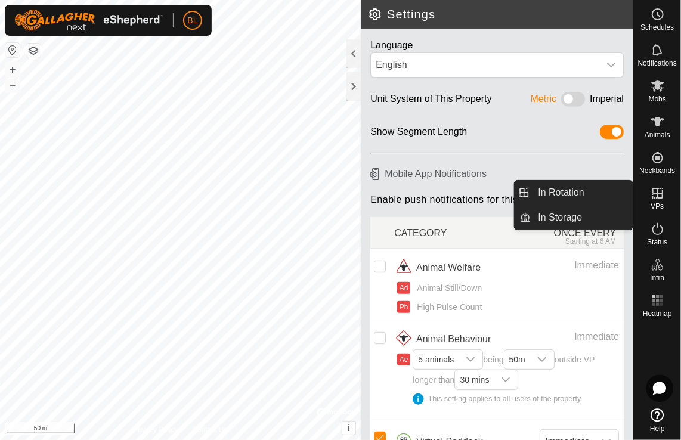
click at [656, 193] on icon at bounding box center [658, 193] width 11 height 11
click at [572, 192] on link "In Rotation" at bounding box center [583, 193] width 102 height 24
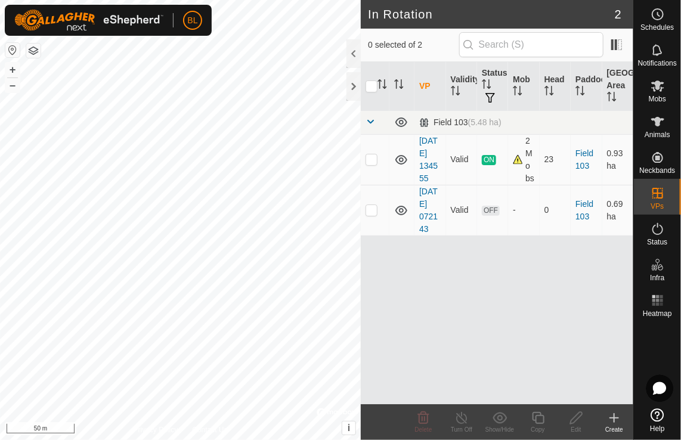
click at [615, 418] on icon at bounding box center [614, 418] width 8 height 0
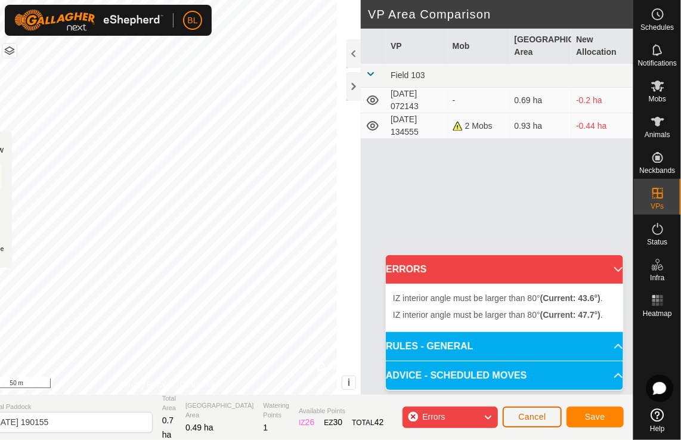
click at [538, 411] on button "Cancel" at bounding box center [532, 417] width 59 height 21
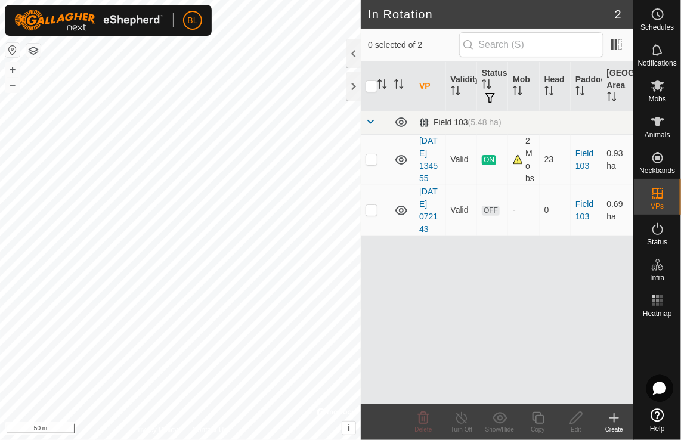
click at [615, 419] on icon at bounding box center [615, 418] width 0 height 8
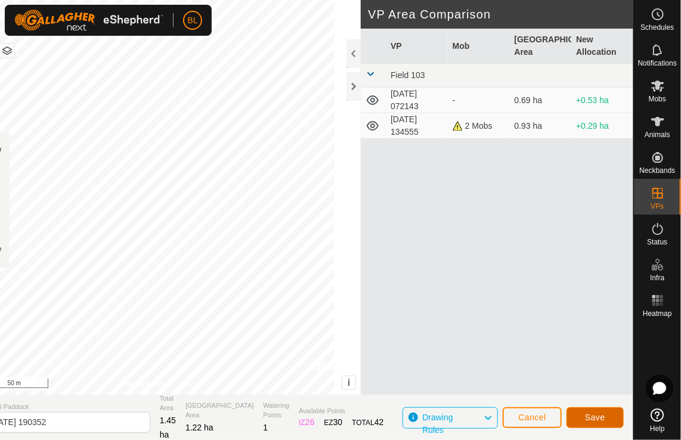
click at [594, 418] on span "Save" at bounding box center [595, 418] width 20 height 10
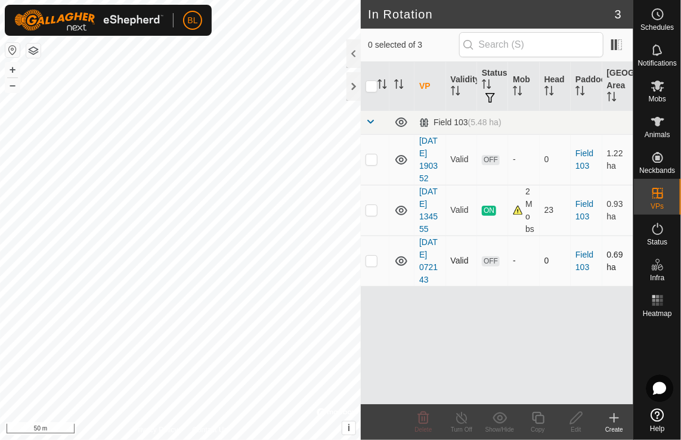
checkbox input "true"
click at [576, 421] on icon at bounding box center [576, 418] width 12 height 12
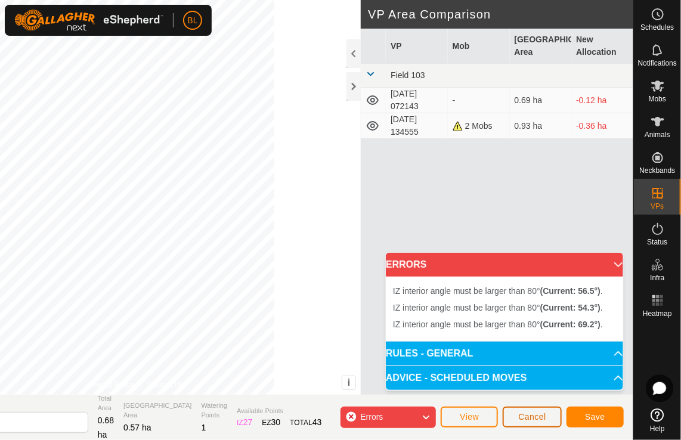
click at [544, 419] on span "Cancel" at bounding box center [533, 417] width 28 height 10
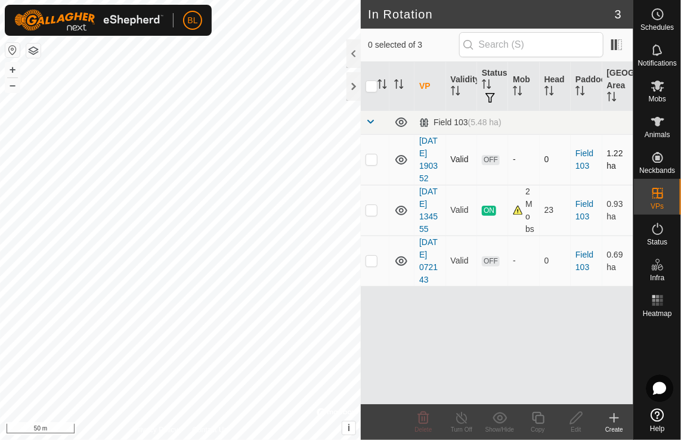
click at [375, 157] on p-checkbox at bounding box center [372, 160] width 12 height 10
checkbox input "true"
click at [576, 416] on icon at bounding box center [576, 418] width 12 height 12
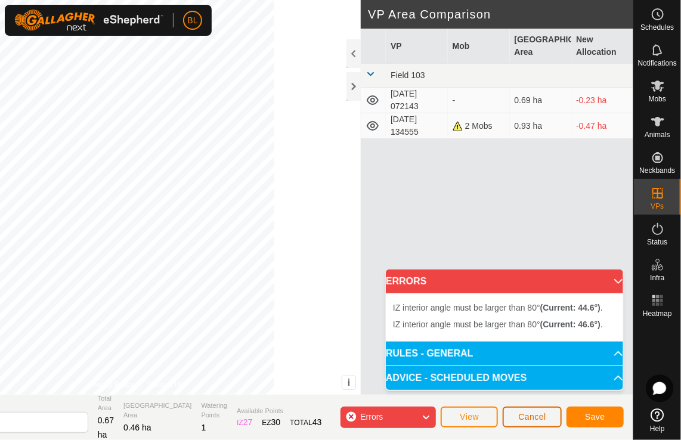
click at [553, 416] on button "Cancel" at bounding box center [532, 417] width 59 height 21
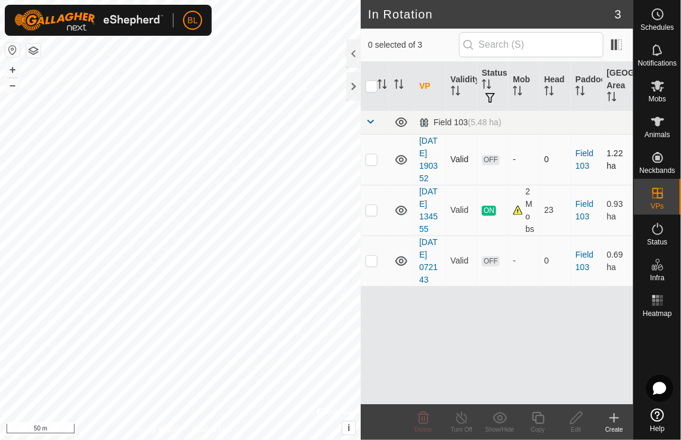
click at [375, 161] on p-checkbox at bounding box center [372, 160] width 12 height 10
checkbox input "true"
click at [577, 419] on icon at bounding box center [576, 418] width 12 height 12
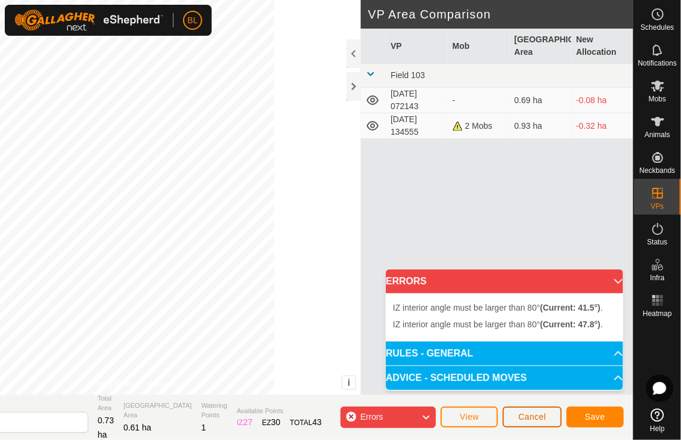
click at [538, 416] on span "Cancel" at bounding box center [533, 417] width 28 height 10
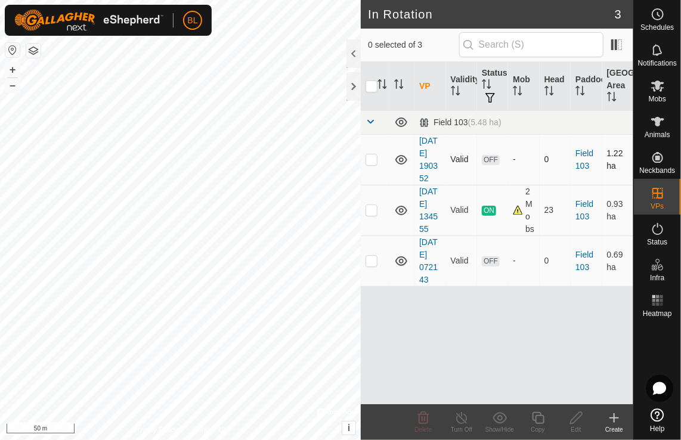
click at [370, 158] on p-checkbox at bounding box center [372, 160] width 12 height 10
checkbox input "true"
click at [575, 418] on icon at bounding box center [576, 418] width 12 height 12
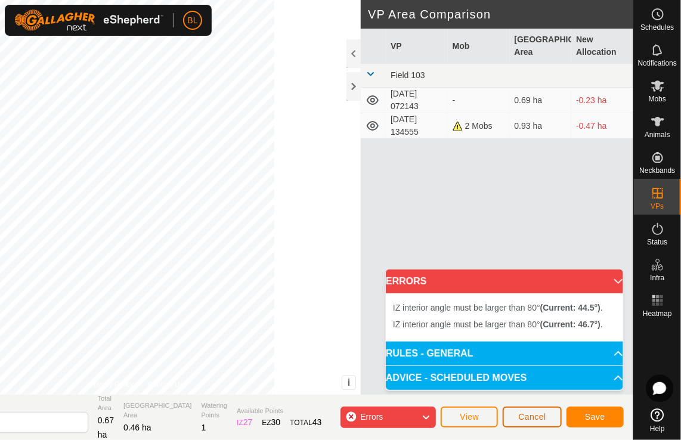
click at [524, 416] on span "Cancel" at bounding box center [533, 417] width 28 height 10
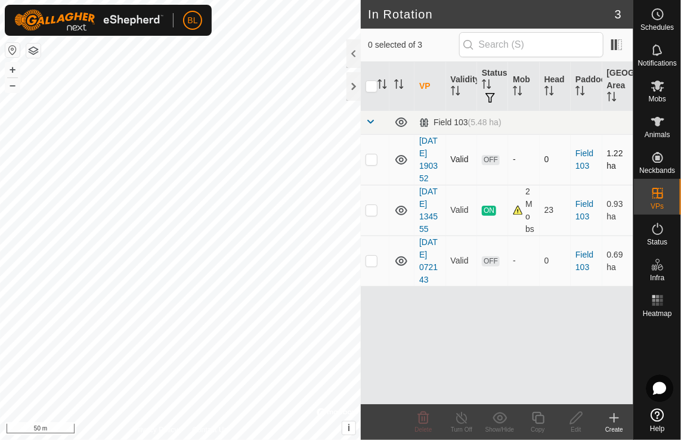
click at [374, 163] on p-checkbox at bounding box center [372, 160] width 12 height 10
checkbox input "true"
click at [573, 419] on icon at bounding box center [576, 418] width 12 height 12
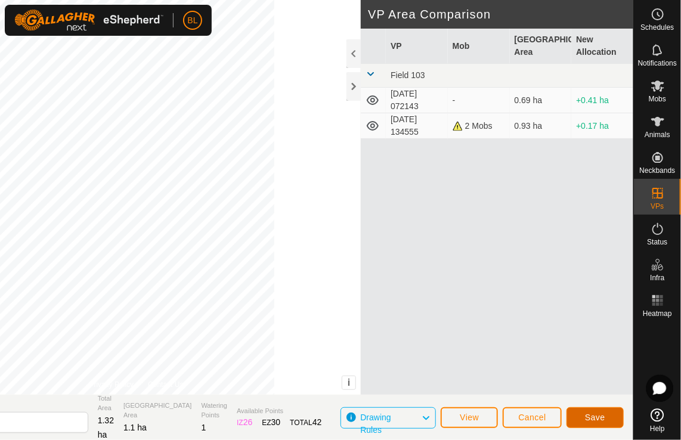
click at [594, 416] on span "Save" at bounding box center [595, 418] width 20 height 10
